Goal: Information Seeking & Learning: Learn about a topic

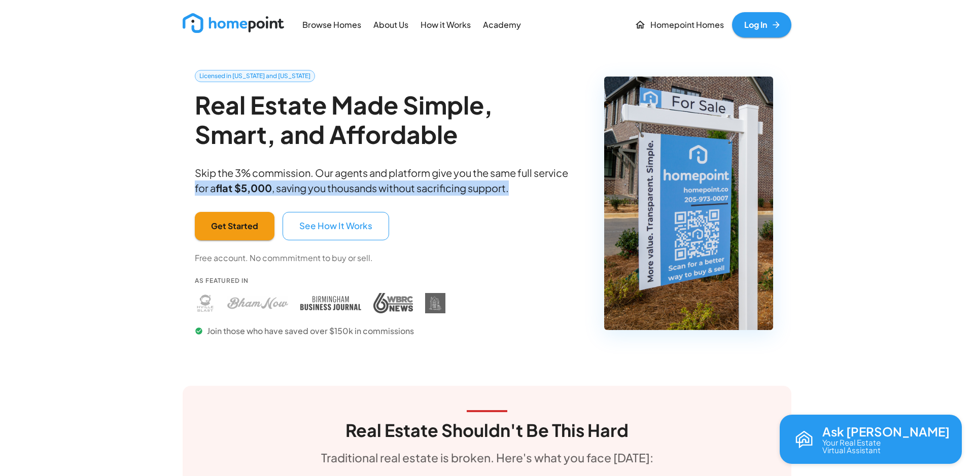
drag, startPoint x: 186, startPoint y: 187, endPoint x: 567, endPoint y: 185, distance: 381.5
click at [567, 185] on div "Licensed in [US_STATE] and [US_STATE] Real Estate Made Simple, Smart, and Affor…" at bounding box center [386, 212] width 403 height 304
click at [392, 22] on p "About Us" at bounding box center [390, 25] width 35 height 12
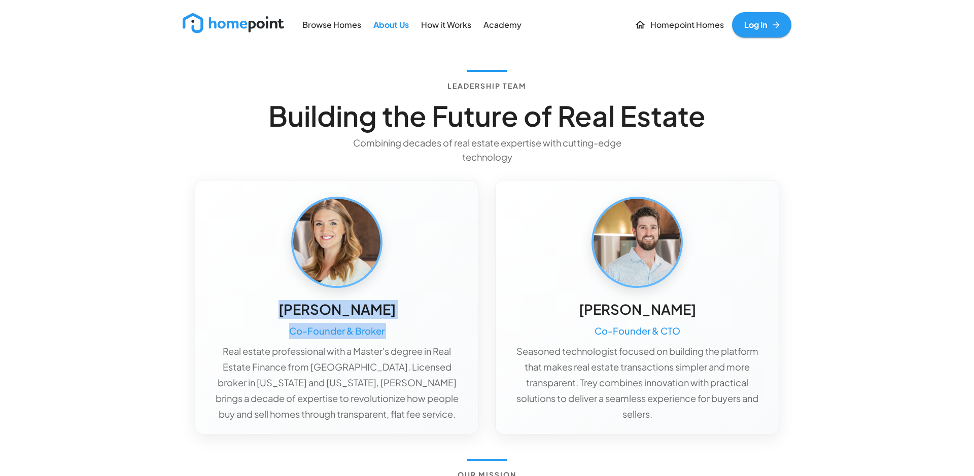
drag, startPoint x: 438, startPoint y: 313, endPoint x: 276, endPoint y: 310, distance: 162.4
click at [276, 310] on div "[PERSON_NAME] Co-Founder & Broker Real estate professional with a Master's degr…" at bounding box center [337, 361] width 251 height 122
click at [217, 25] on img at bounding box center [233, 23] width 101 height 20
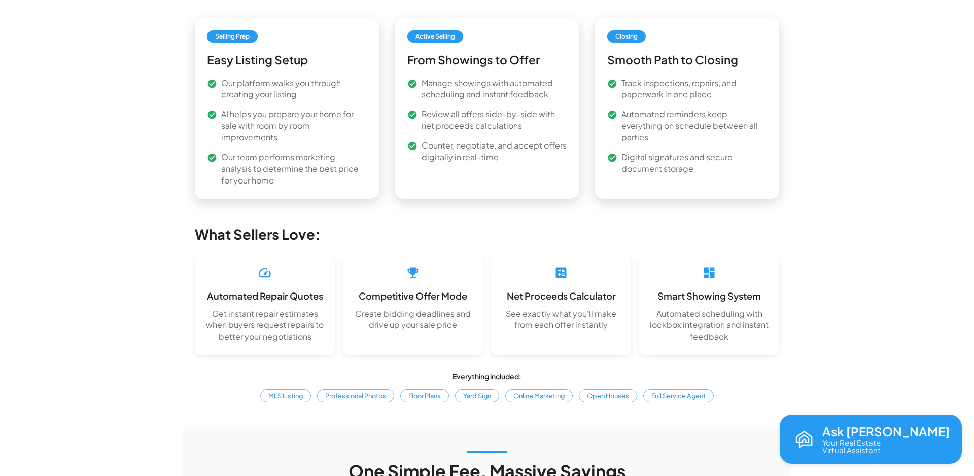
scroll to position [1451, 0]
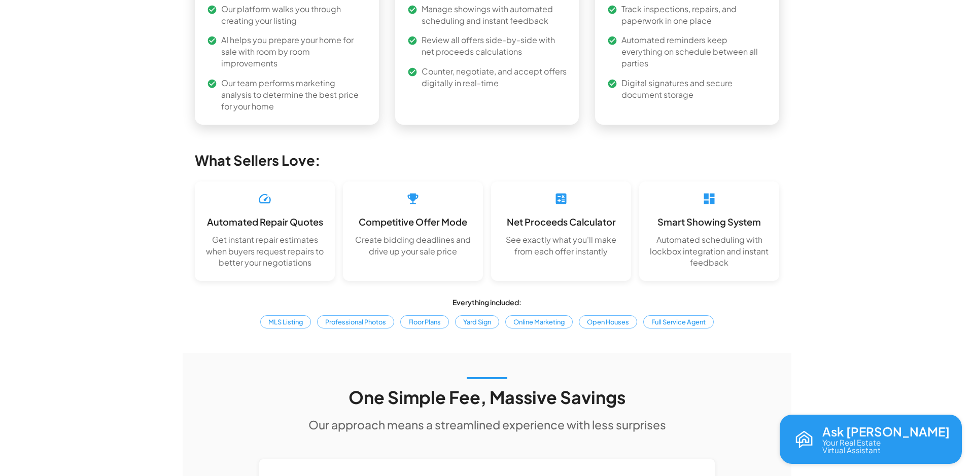
drag, startPoint x: 527, startPoint y: 71, endPoint x: 436, endPoint y: 87, distance: 92.2
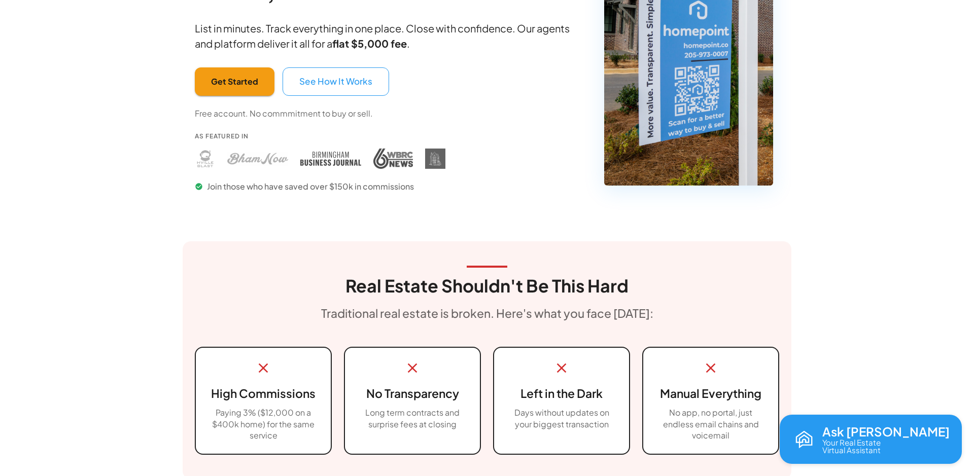
scroll to position [0, 0]
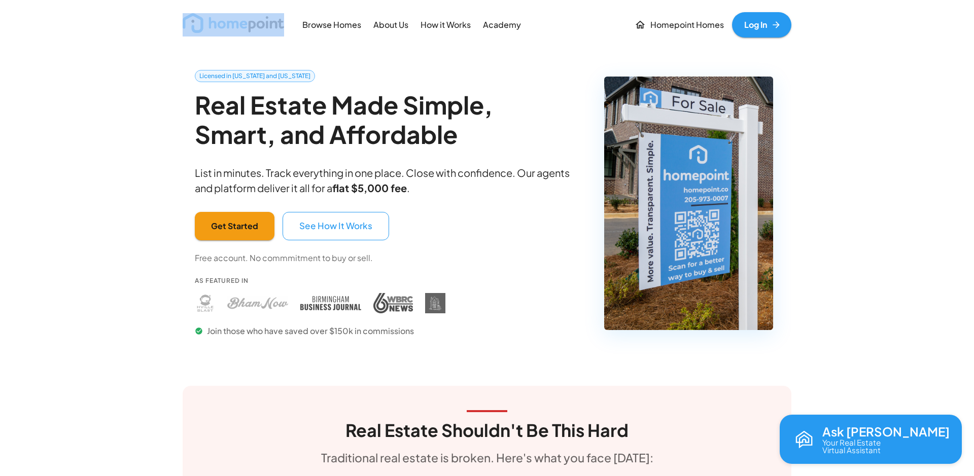
drag, startPoint x: 118, startPoint y: 30, endPoint x: 217, endPoint y: 22, distance: 99.3
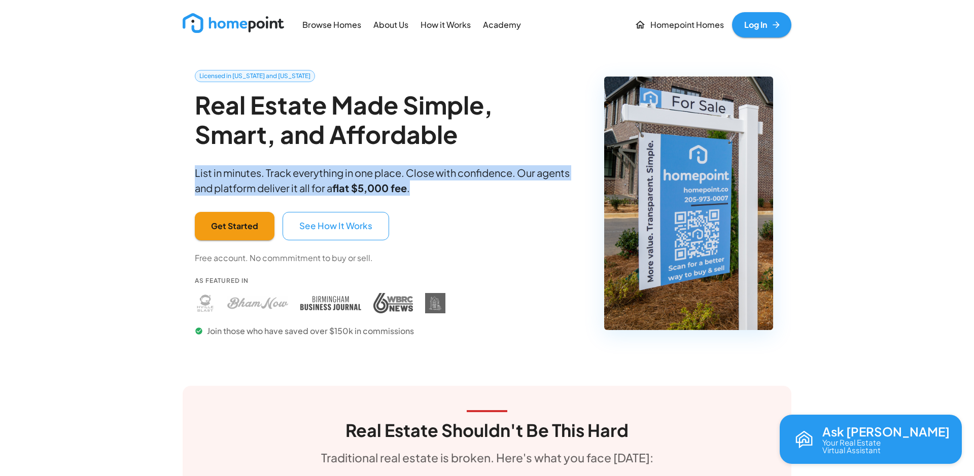
drag, startPoint x: 181, startPoint y: 104, endPoint x: 341, endPoint y: 138, distance: 163.4
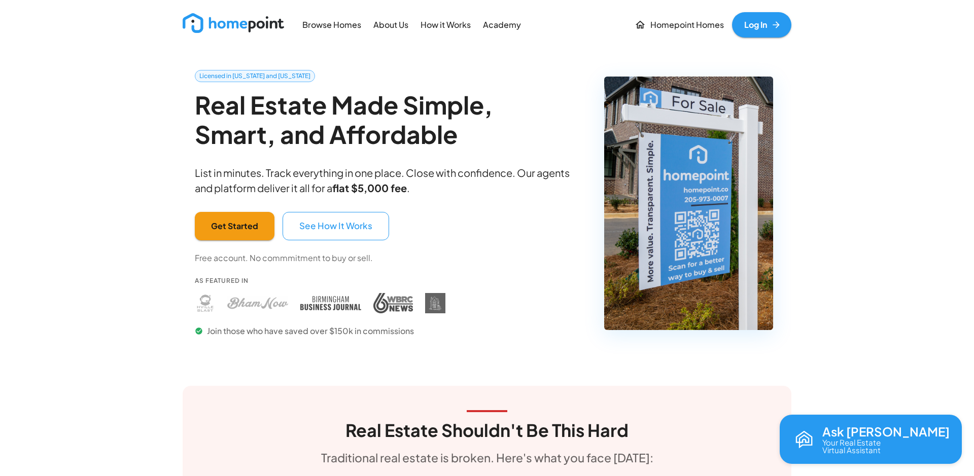
drag, startPoint x: 343, startPoint y: 137, endPoint x: 381, endPoint y: 134, distance: 38.2
click at [343, 137] on h2 "Real Estate Made Simple, Smart, and Affordable" at bounding box center [386, 119] width 383 height 58
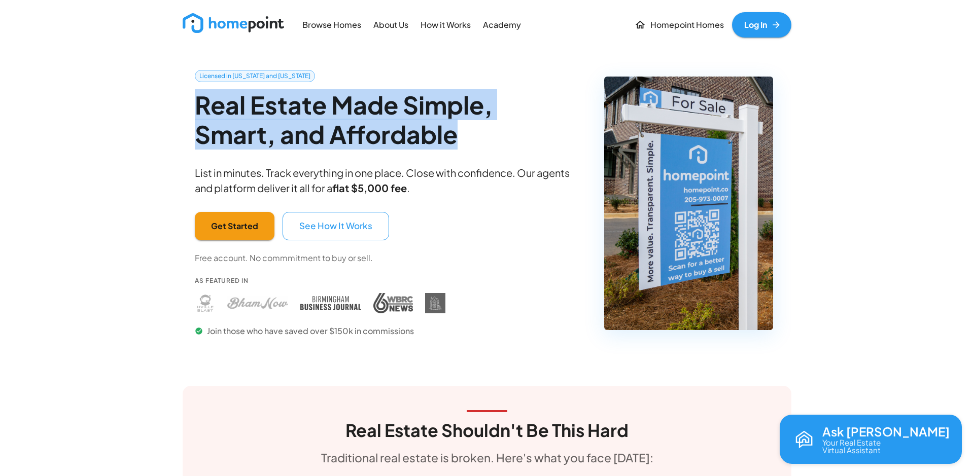
drag, startPoint x: 397, startPoint y: 133, endPoint x: 192, endPoint y: 142, distance: 205.1
click at [196, 103] on h2 "Real Estate Made Simple, Smart, and Affordable" at bounding box center [386, 119] width 383 height 58
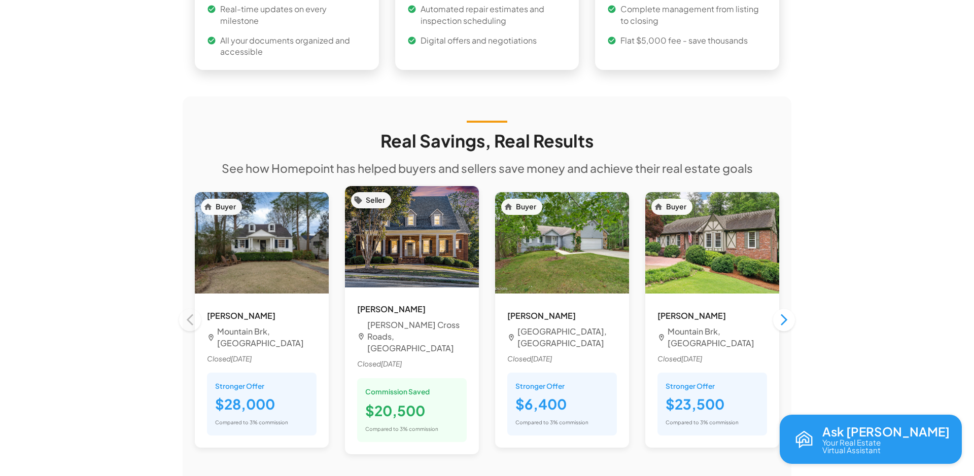
scroll to position [845, 0]
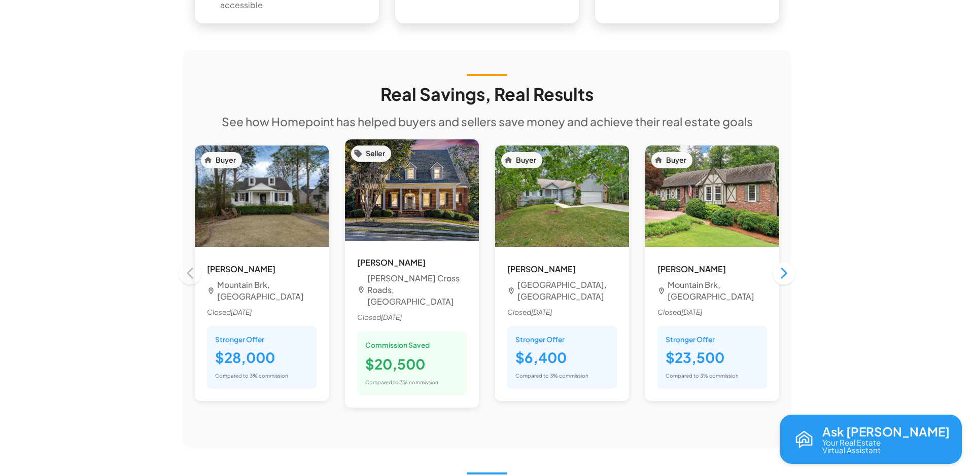
drag, startPoint x: 375, startPoint y: 85, endPoint x: 733, endPoint y: 100, distance: 357.4
click at [733, 100] on div "Real Savings, Real Results See how Homepoint has helped buyers and sellers save…" at bounding box center [487, 249] width 584 height 350
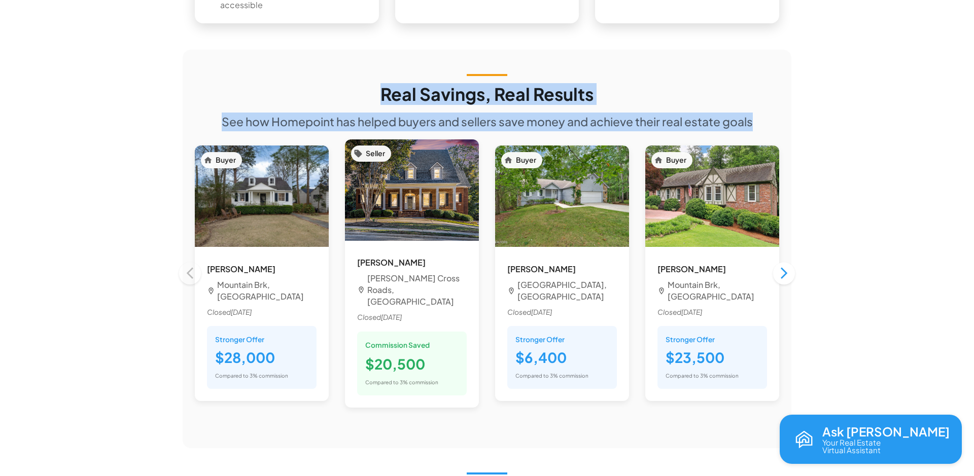
drag, startPoint x: 753, startPoint y: 112, endPoint x: 382, endPoint y: 81, distance: 372.6
click at [382, 81] on div "Real Savings, Real Results See how Homepoint has helped buyers and sellers save…" at bounding box center [487, 249] width 584 height 350
click at [787, 267] on icon "button" at bounding box center [784, 274] width 14 height 14
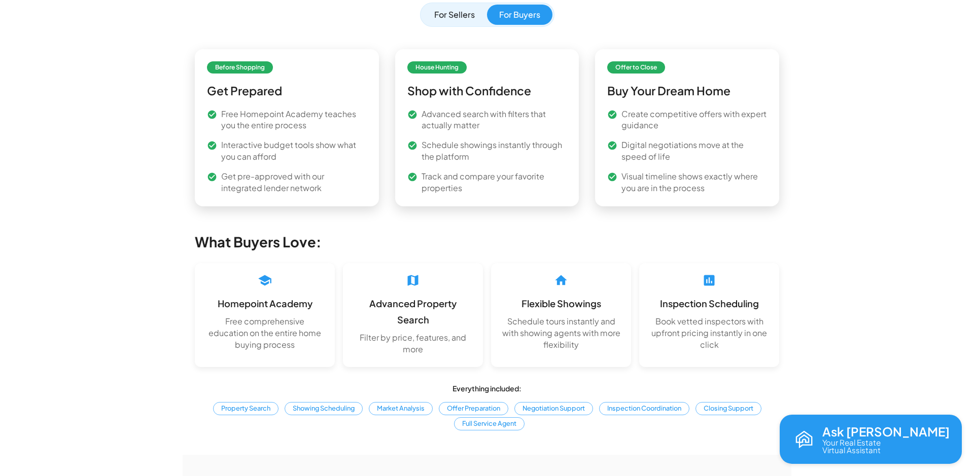
scroll to position [1358, 0]
click at [452, 24] on button "For Sellers" at bounding box center [454, 14] width 65 height 20
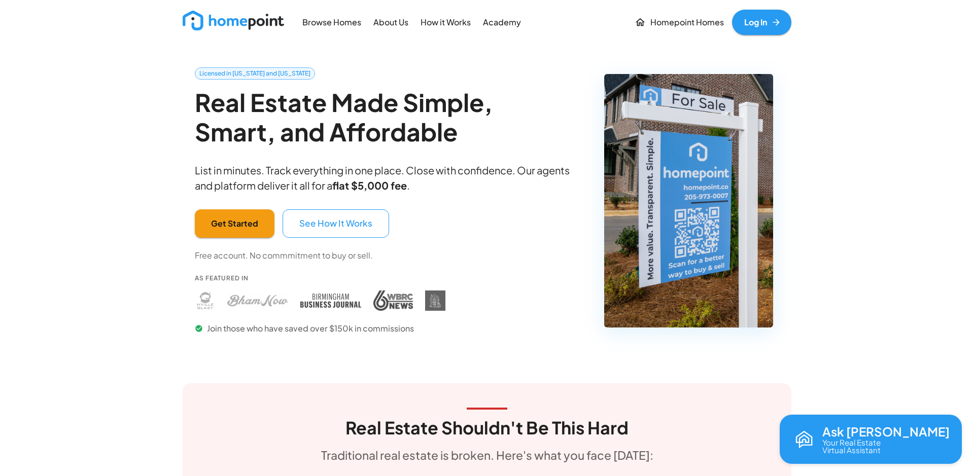
scroll to position [0, 0]
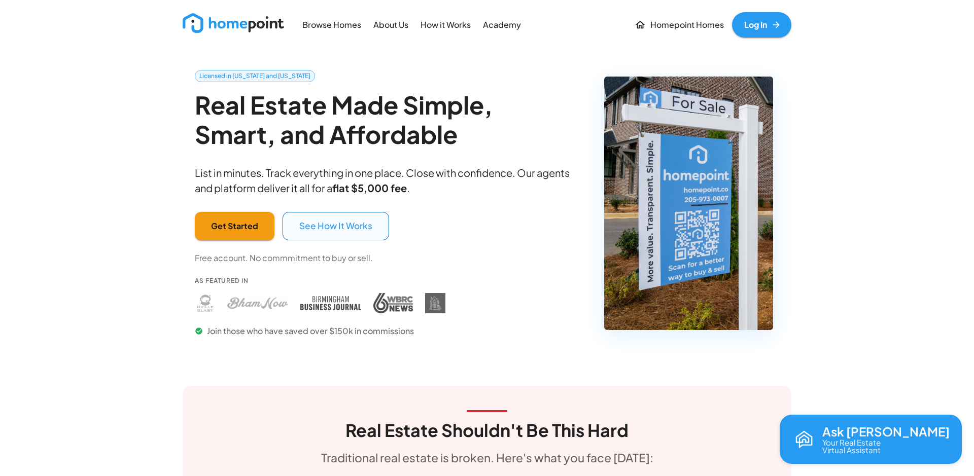
drag, startPoint x: 343, startPoint y: 224, endPoint x: 349, endPoint y: 223, distance: 5.7
click at [345, 223] on button "See How It Works" at bounding box center [336, 226] width 107 height 28
click at [200, 217] on button "Get Started" at bounding box center [235, 225] width 80 height 28
click at [504, 26] on p "Academy" at bounding box center [502, 25] width 38 height 12
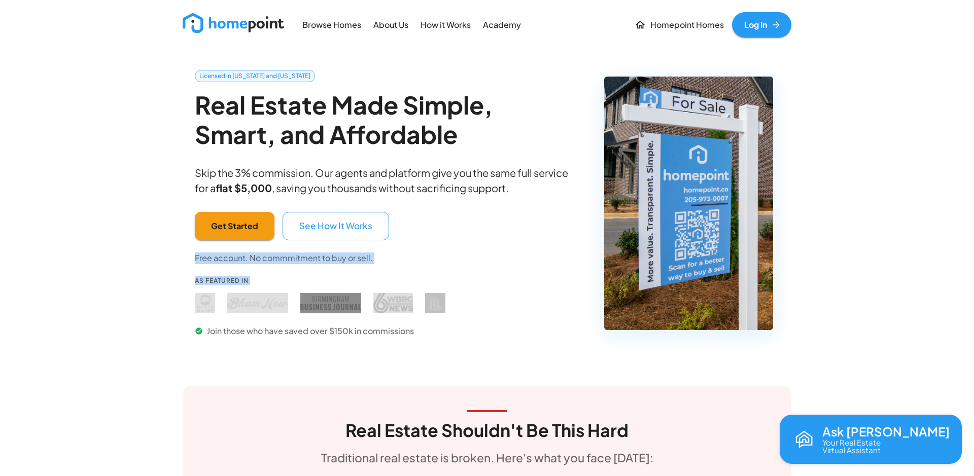
drag, startPoint x: 185, startPoint y: 261, endPoint x: 368, endPoint y: 261, distance: 183.6
click at [368, 261] on p "Free account. No commmitment to buy or sell." at bounding box center [284, 259] width 178 height 12
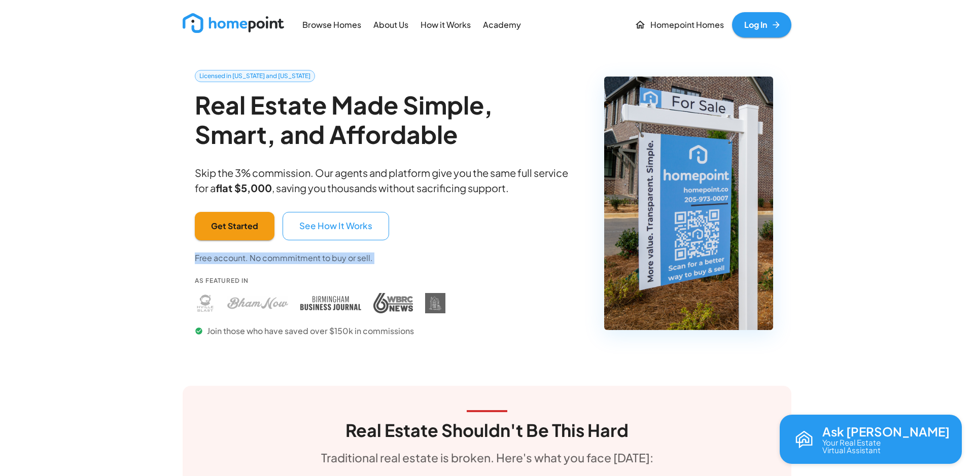
drag, startPoint x: 377, startPoint y: 260, endPoint x: 185, endPoint y: 260, distance: 192.3
click at [185, 260] on div "Licensed in [US_STATE] and [US_STATE] Real Estate Made Simple, Smart, and Affor…" at bounding box center [386, 212] width 403 height 304
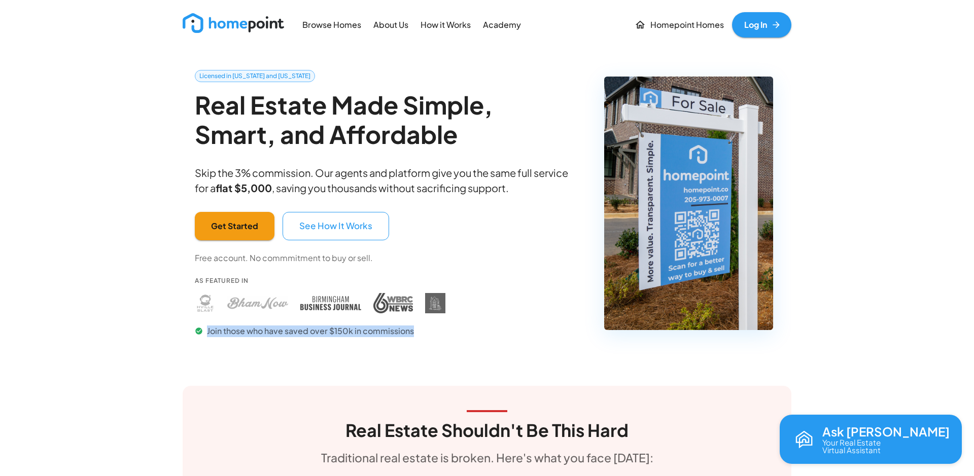
drag, startPoint x: 427, startPoint y: 337, endPoint x: 207, endPoint y: 332, distance: 219.7
click at [207, 332] on p "Join those who have saved over $150k in commissions" at bounding box center [320, 332] width 251 height 12
